Goal: Submit feedback/report problem

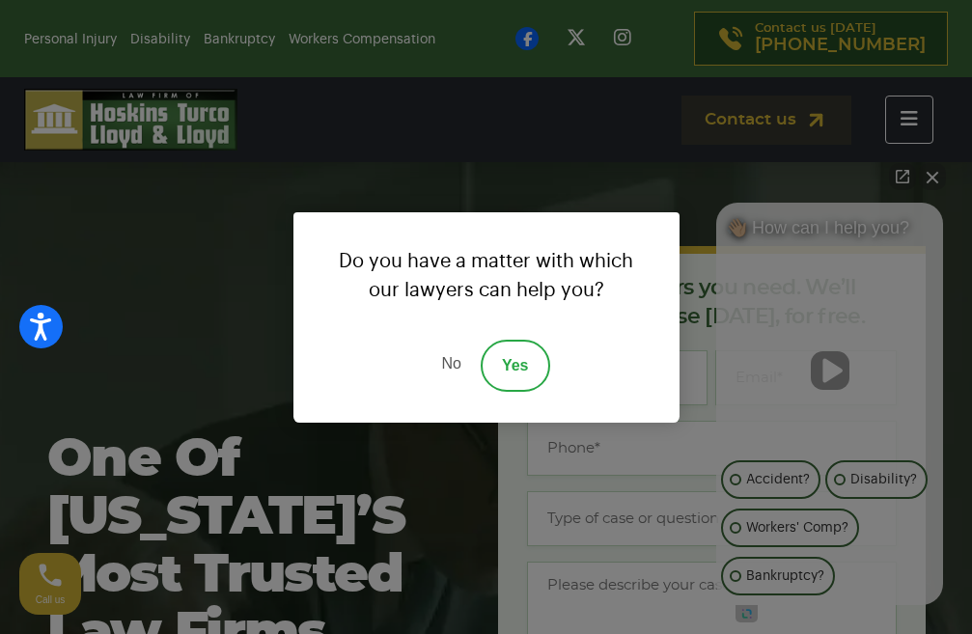
click at [441, 369] on link "No" at bounding box center [451, 366] width 58 height 52
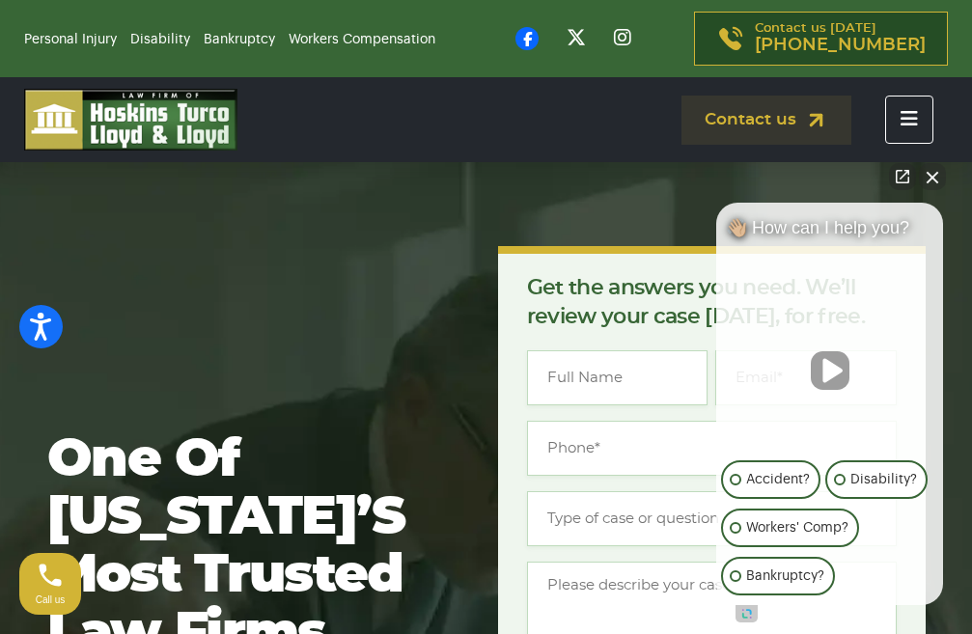
click at [931, 176] on button "Close Intaker Chat Widget" at bounding box center [932, 176] width 27 height 27
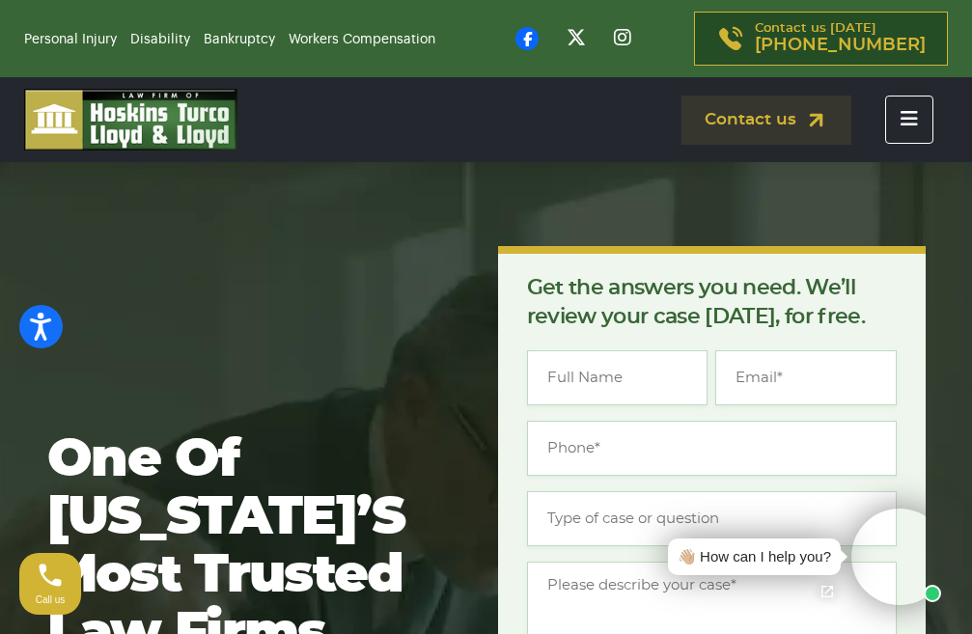
scroll to position [68, 0]
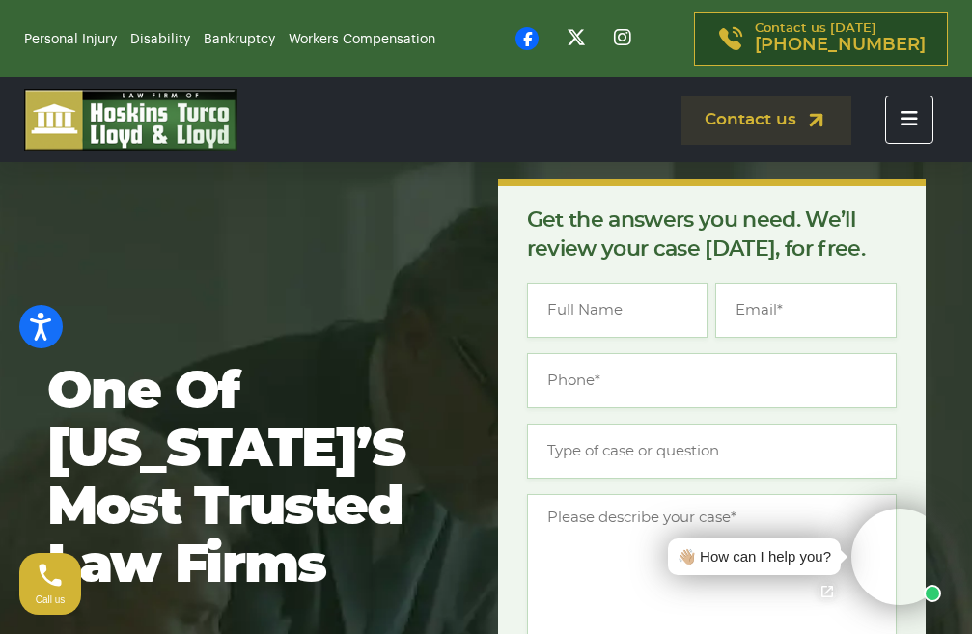
click at [852, 282] on div "Get the answers you need. We’ll review your case today, for free. " * " indicat…" at bounding box center [712, 609] width 370 height 807
click at [846, 304] on input "Email *" at bounding box center [805, 310] width 181 height 55
type input "[EMAIL_ADDRESS][DOMAIN_NAME]"
type input "[PERSON_NAME]"
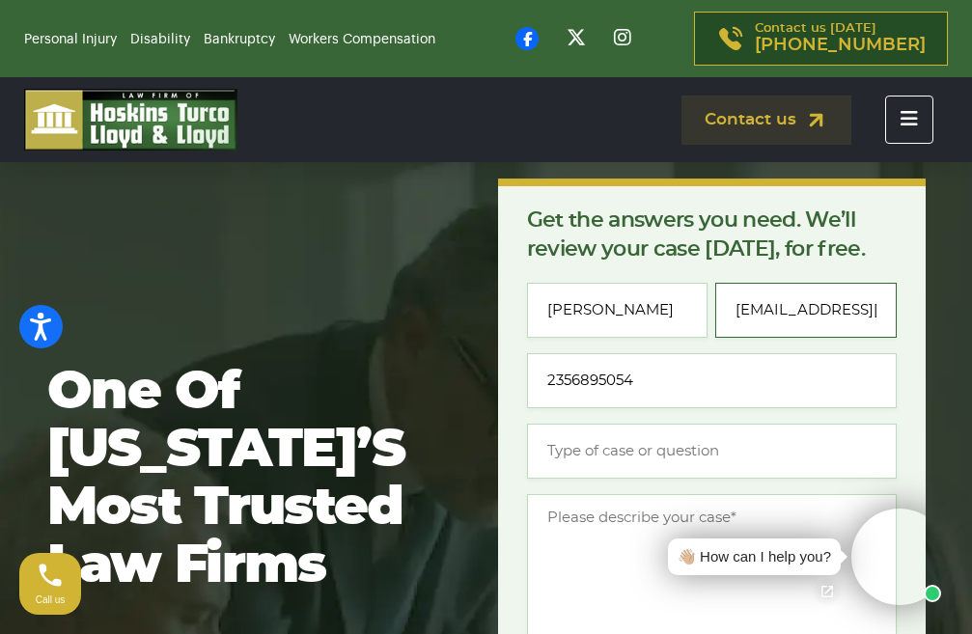
type input "[PHONE_NUMBER]"
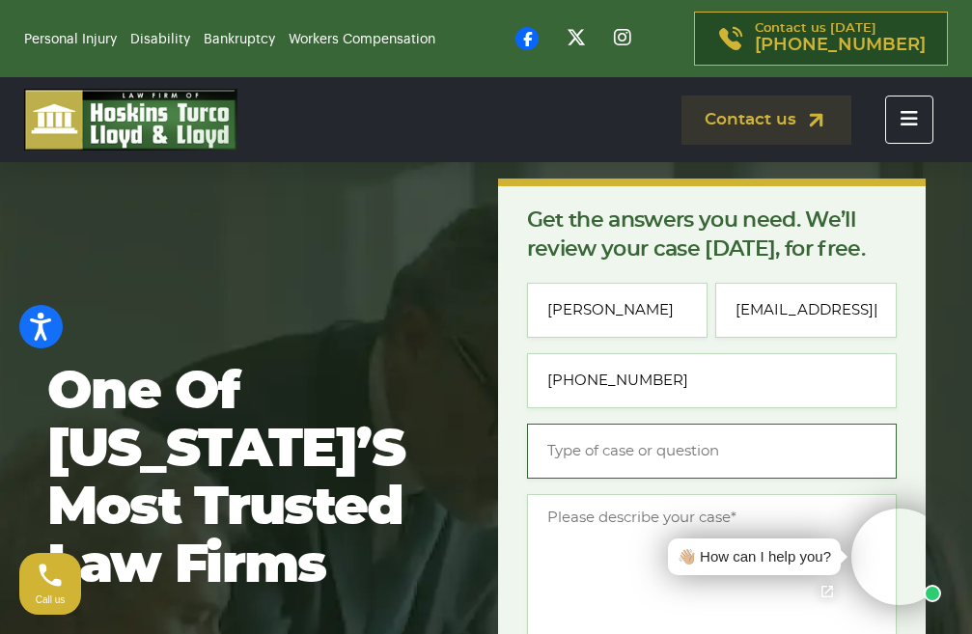
click at [660, 452] on input "Type of case or question *" at bounding box center [712, 451] width 370 height 55
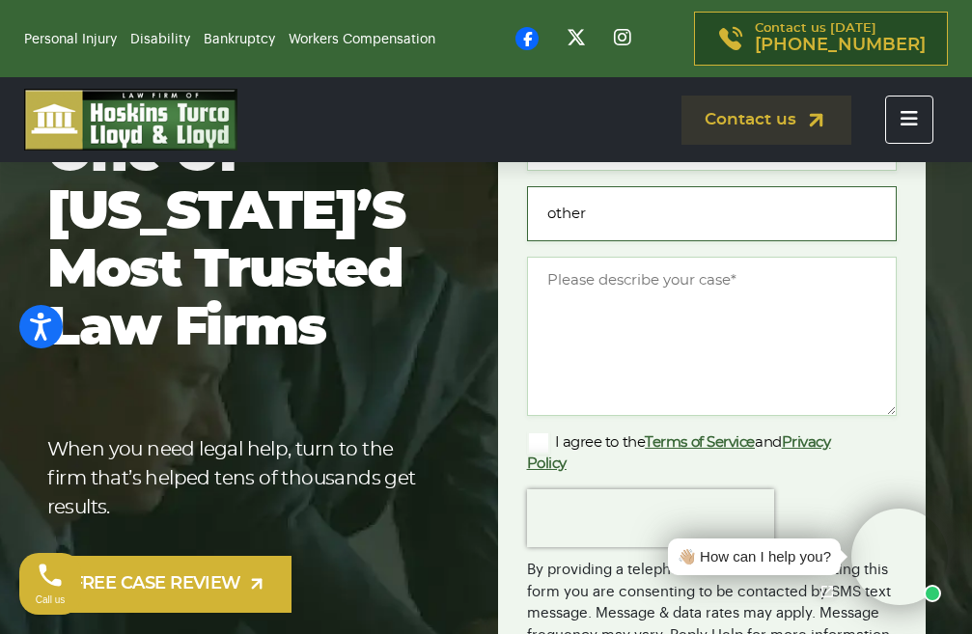
scroll to position [318, 0]
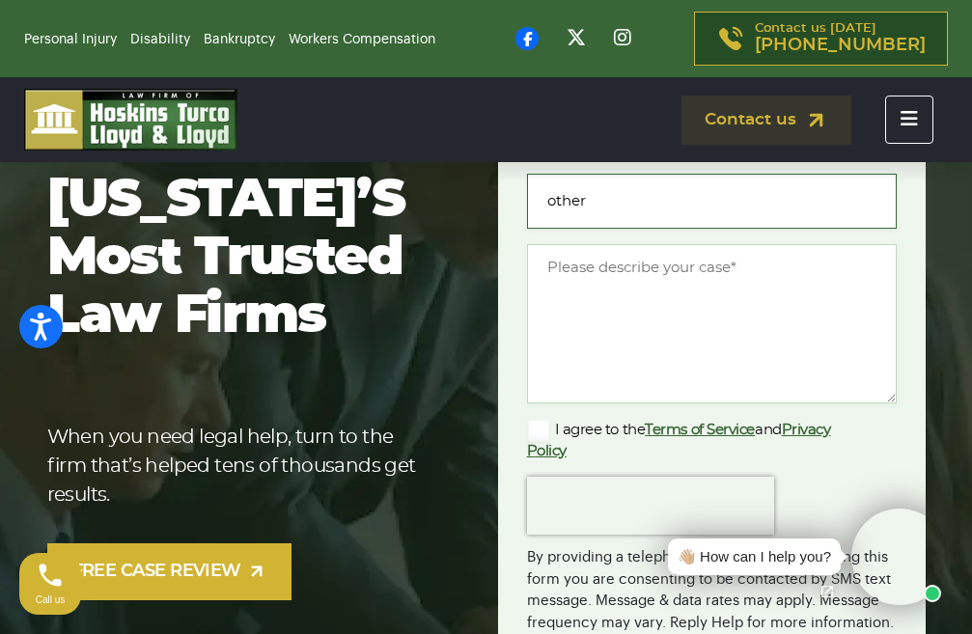
type input "other"
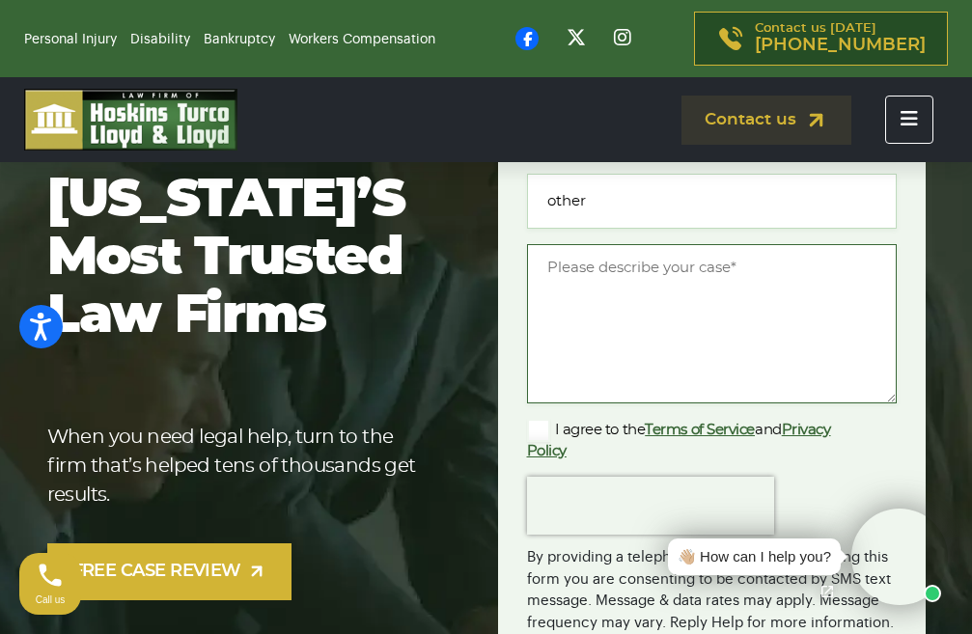
click at [795, 318] on textarea "Message *" at bounding box center [712, 323] width 370 height 159
paste textarea "Re: SEO Report Hi Good Morning, I was checking your website and see you have a …"
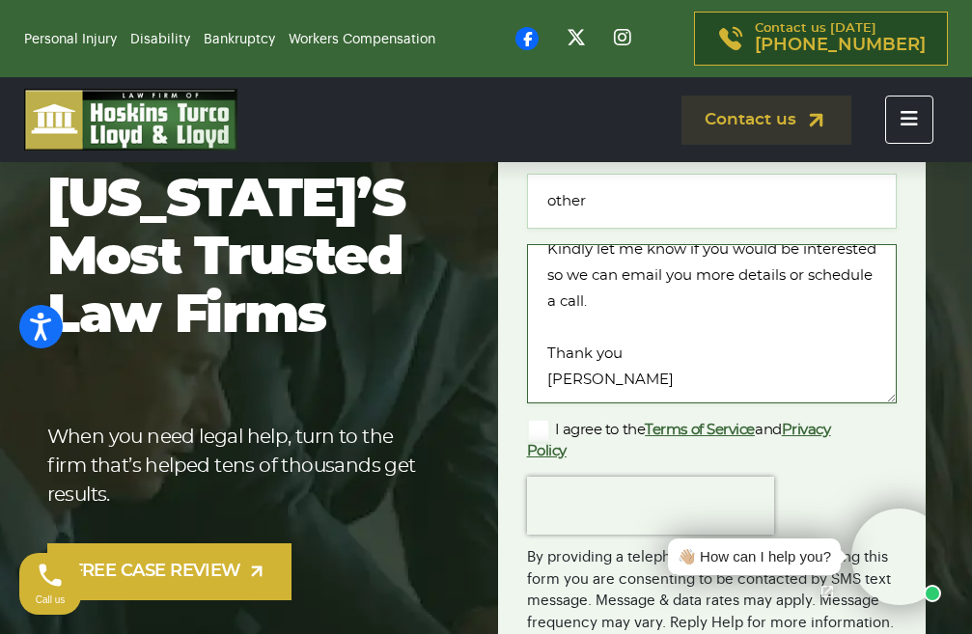
scroll to position [410, 0]
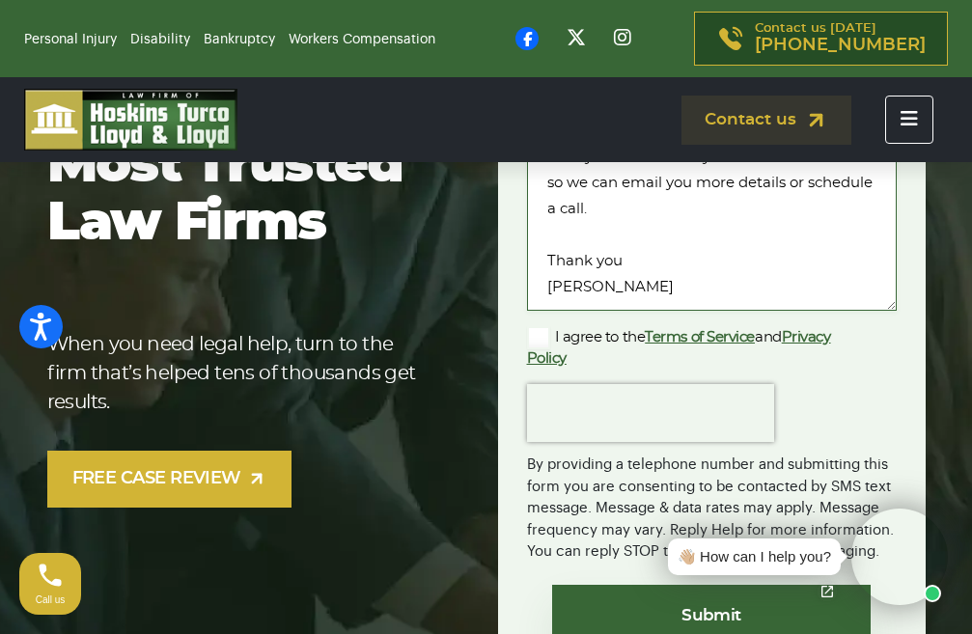
type textarea "Re: SEO Report Hi Good Morning, I was checking your website and see you have a …"
click at [550, 334] on label "I agree to the Terms of Service and Privacy Policy" at bounding box center [696, 347] width 339 height 42
click at [0, 0] on input "I agree to the Terms of Service and Privacy Policy" at bounding box center [0, 0] width 0 height 0
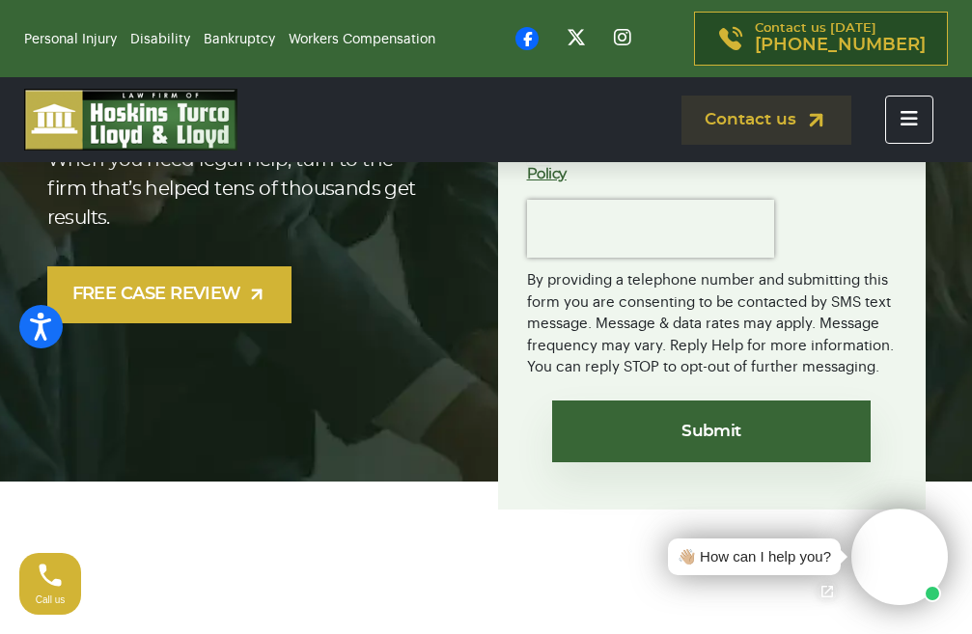
scroll to position [660, 0]
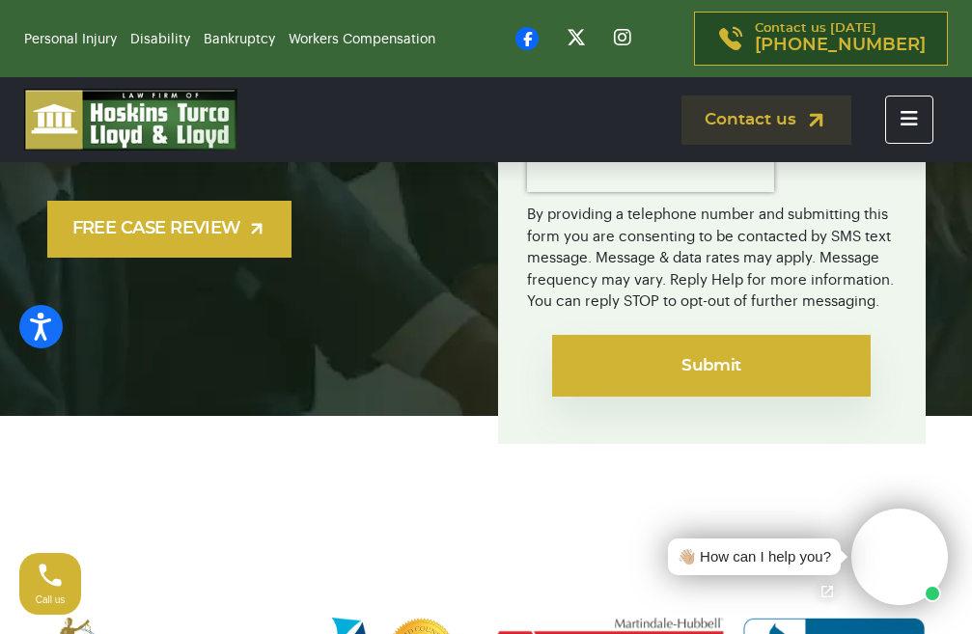
click at [729, 396] on input "Submit" at bounding box center [711, 366] width 319 height 62
drag, startPoint x: 729, startPoint y: 384, endPoint x: 689, endPoint y: 377, distance: 40.3
click at [728, 383] on input "Submit" at bounding box center [703, 366] width 319 height 62
